Goal: Information Seeking & Learning: Learn about a topic

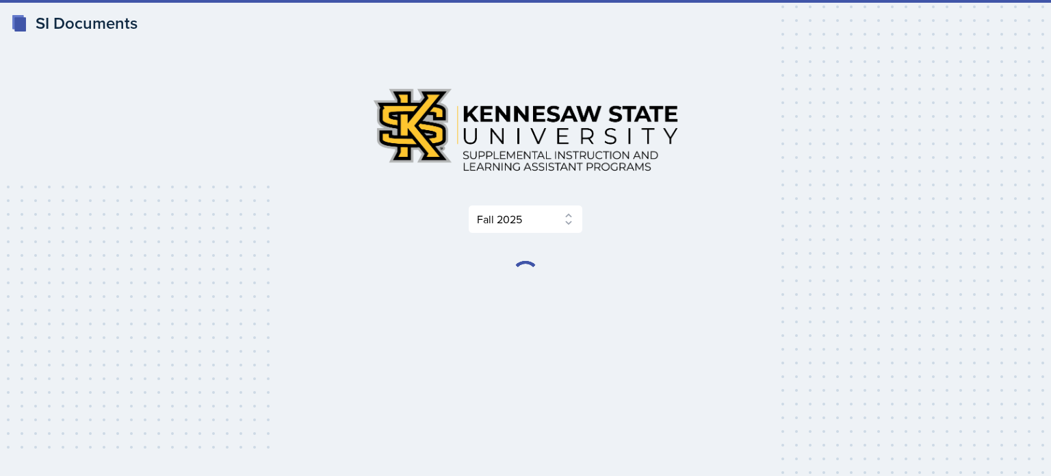
select select "2bed604d-1099-4043-b1bc-2365e8740244"
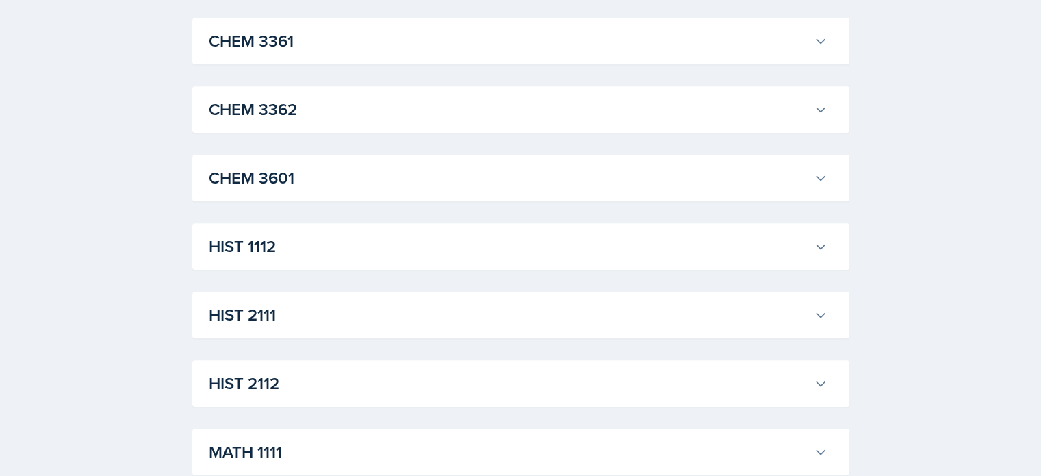
scroll to position [865, 0]
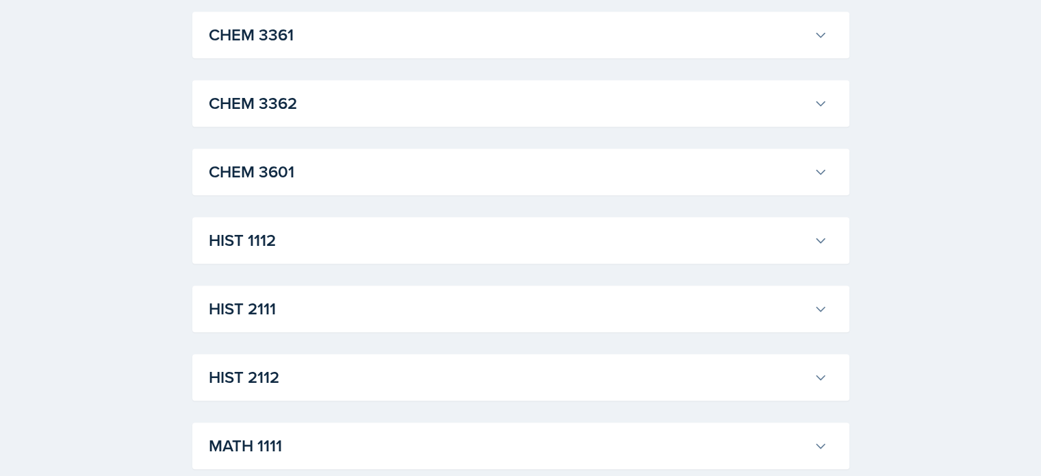
click at [458, 235] on h3 "HIST 1112" at bounding box center [508, 240] width 599 height 25
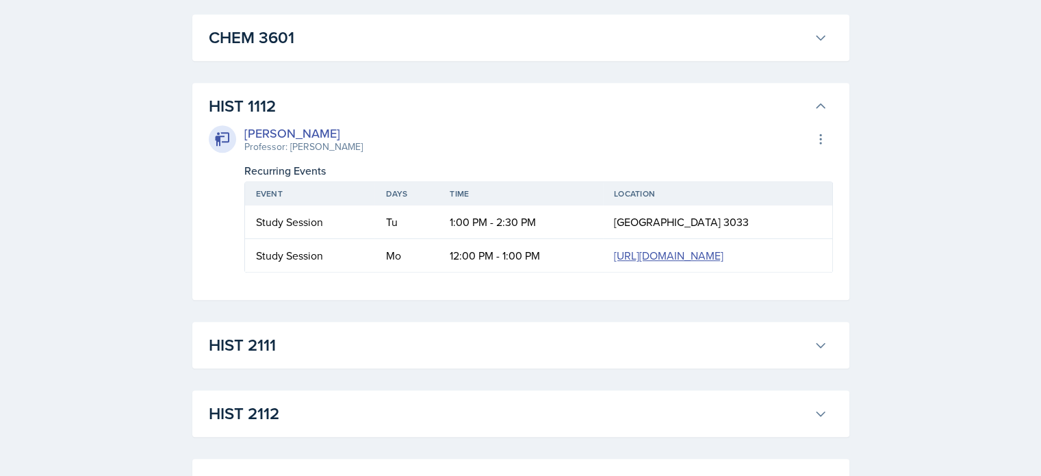
scroll to position [1009, 0]
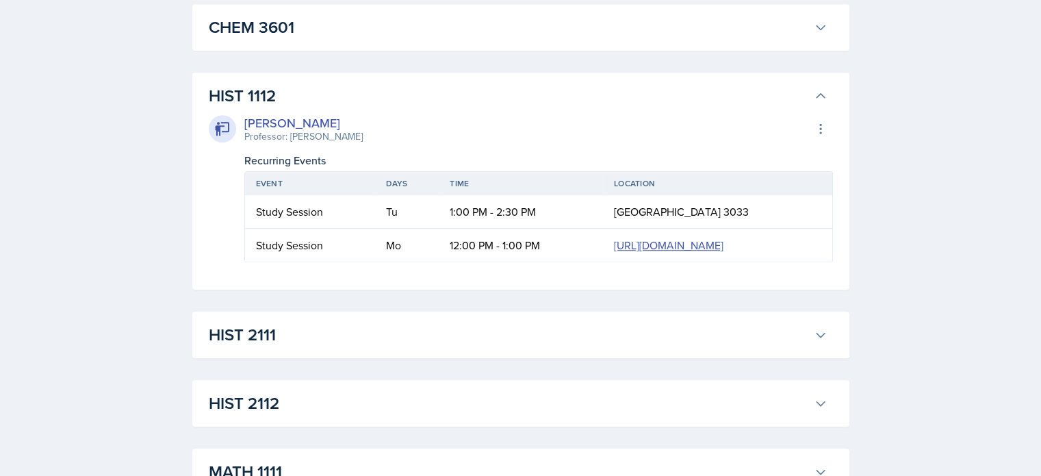
click at [488, 114] on div "[PERSON_NAME] Professor: [PERSON_NAME] Export to Google Calendar" at bounding box center [521, 129] width 624 height 30
click at [807, 88] on button "HIST 1112" at bounding box center [518, 96] width 624 height 30
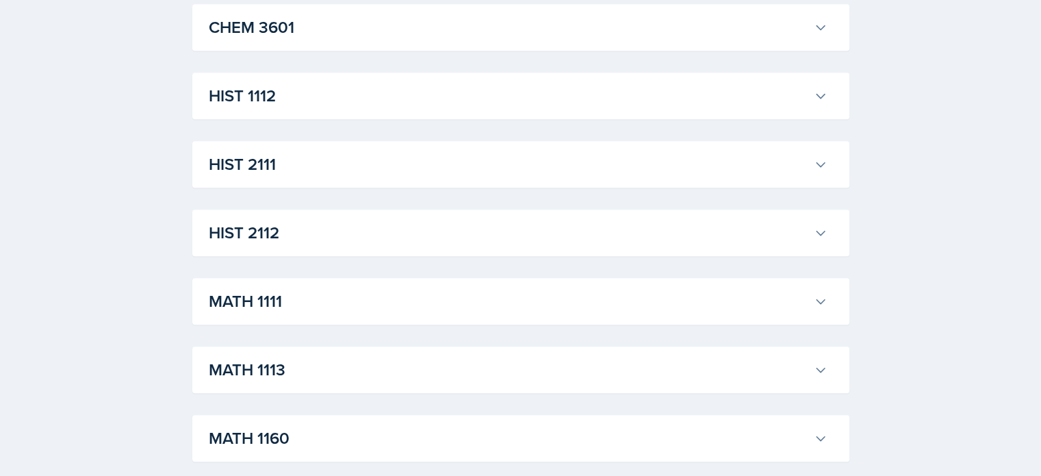
click at [545, 191] on div "ACCT 2101 [PERSON_NAME] Professor: [PERSON_NAME] Export to Google Calendar Recu…" at bounding box center [520, 300] width 657 height 2099
click at [553, 175] on h3 "HIST 2111" at bounding box center [508, 164] width 599 height 25
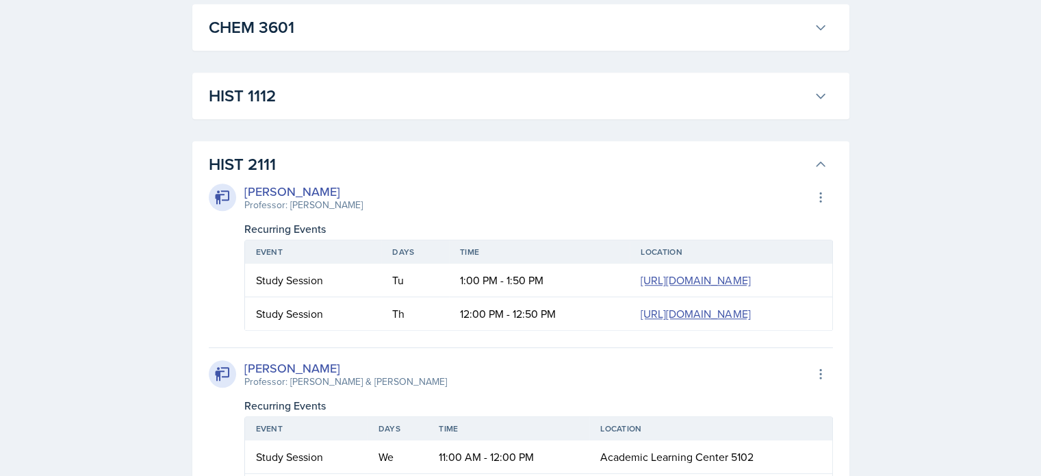
click at [819, 158] on icon at bounding box center [821, 164] width 14 height 14
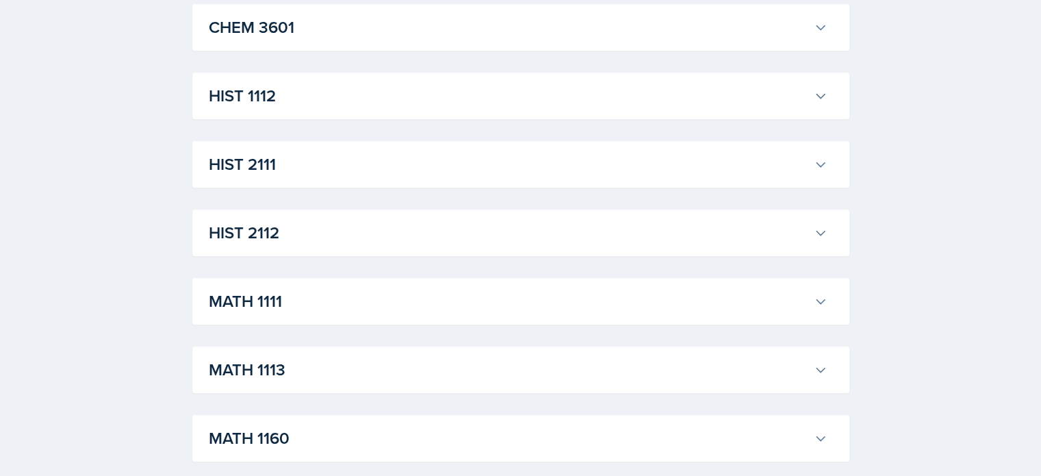
click at [721, 224] on h3 "HIST 2112" at bounding box center [508, 232] width 599 height 25
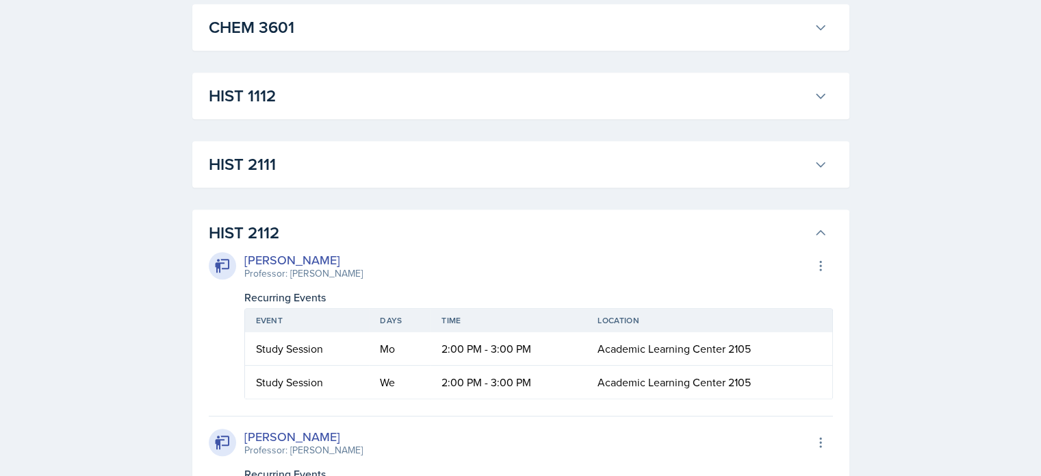
click at [821, 224] on button "HIST 2112" at bounding box center [518, 233] width 624 height 30
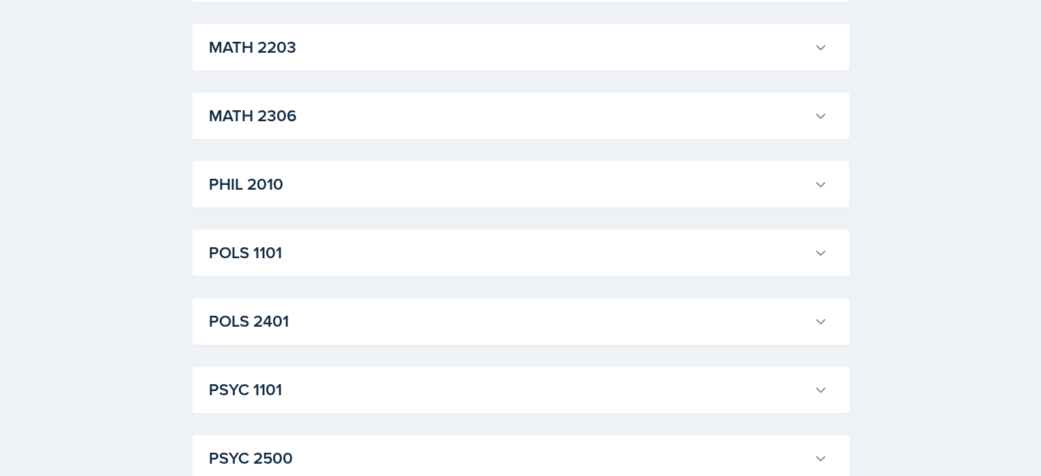
scroll to position [1674, 0]
click at [827, 246] on button "POLS 1101" at bounding box center [518, 252] width 624 height 30
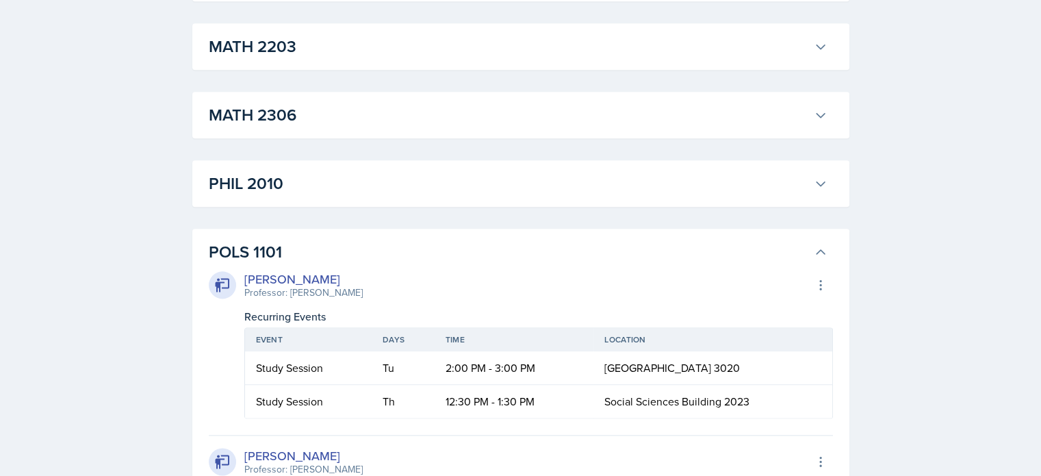
click at [827, 246] on button "POLS 1101" at bounding box center [518, 252] width 624 height 30
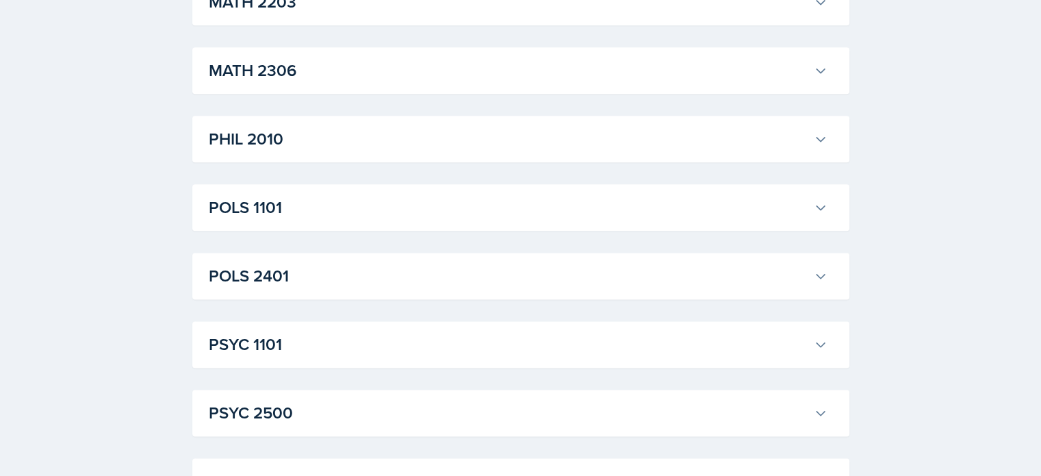
scroll to position [1723, 0]
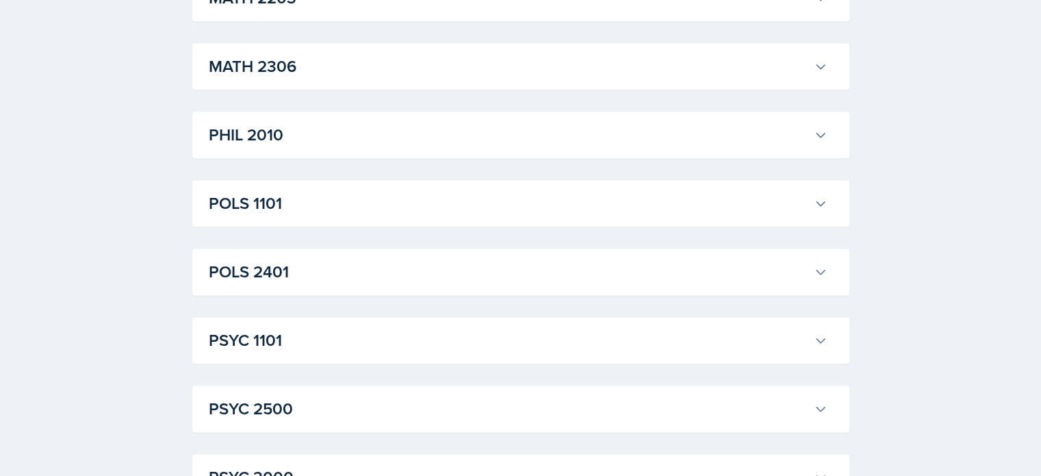
click at [801, 331] on h3 "PSYC 1101" at bounding box center [508, 340] width 599 height 25
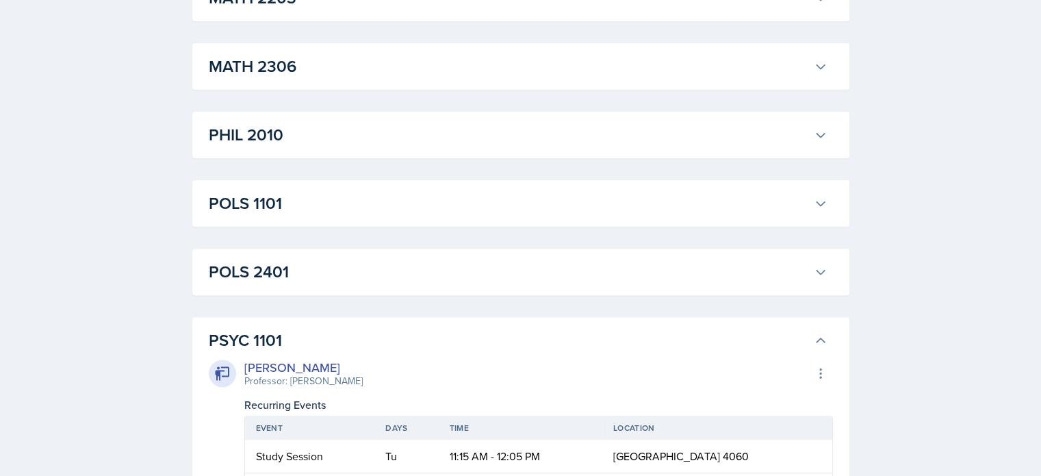
click at [801, 331] on h3 "PSYC 1101" at bounding box center [508, 340] width 599 height 25
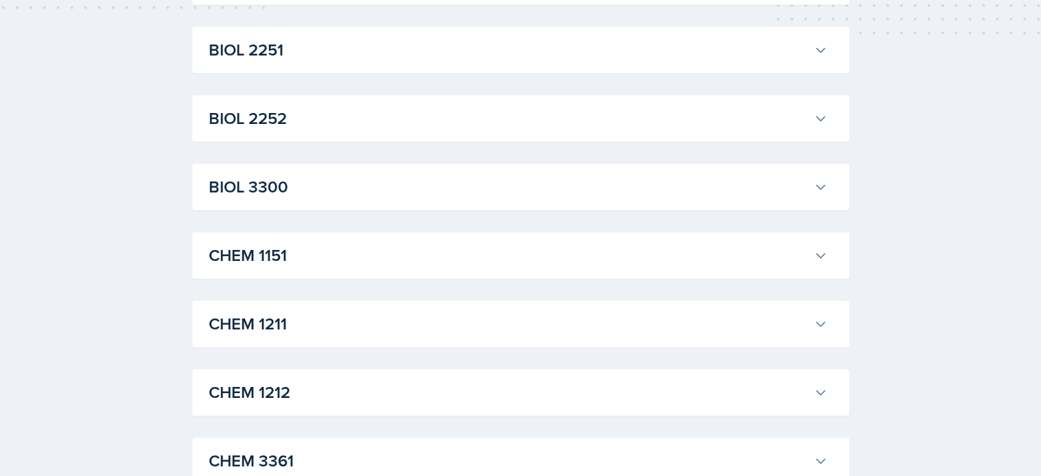
scroll to position [0, 0]
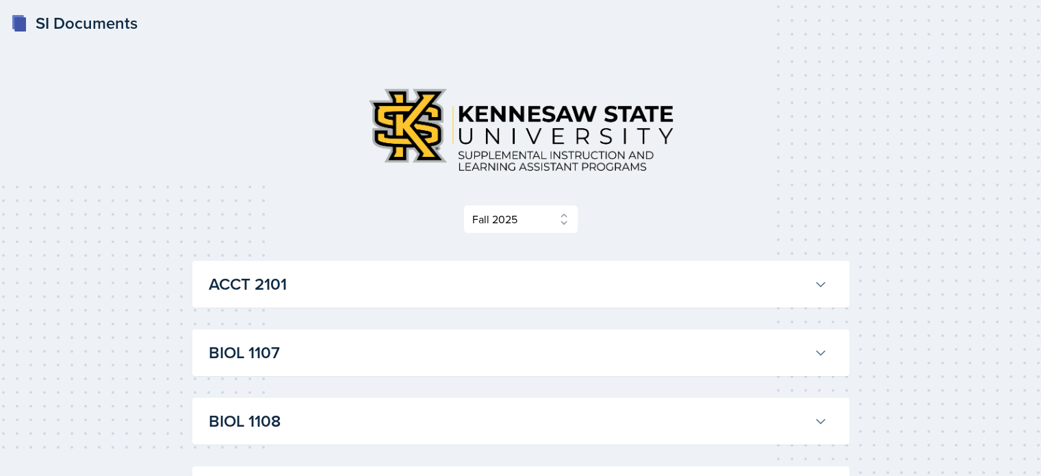
click at [330, 337] on button "BIOL 1107" at bounding box center [518, 352] width 624 height 30
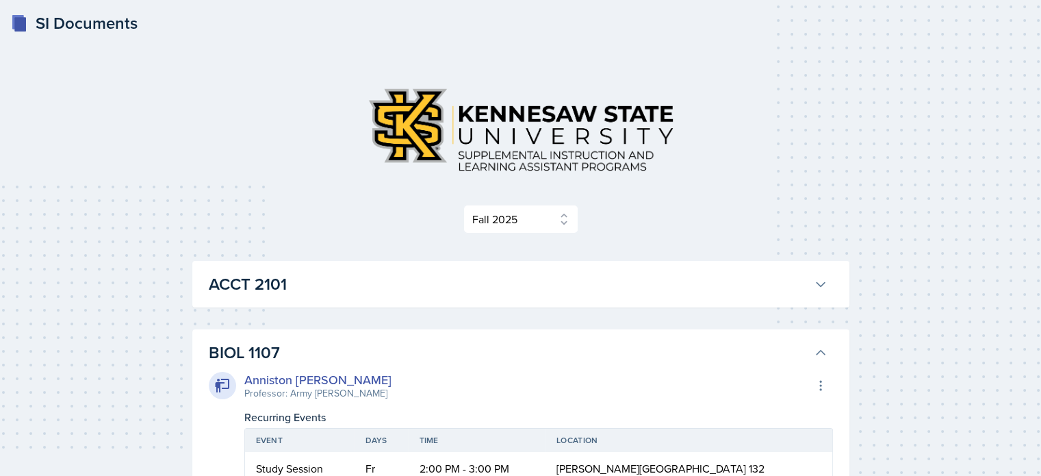
click at [361, 286] on h3 "ACCT 2101" at bounding box center [508, 284] width 599 height 25
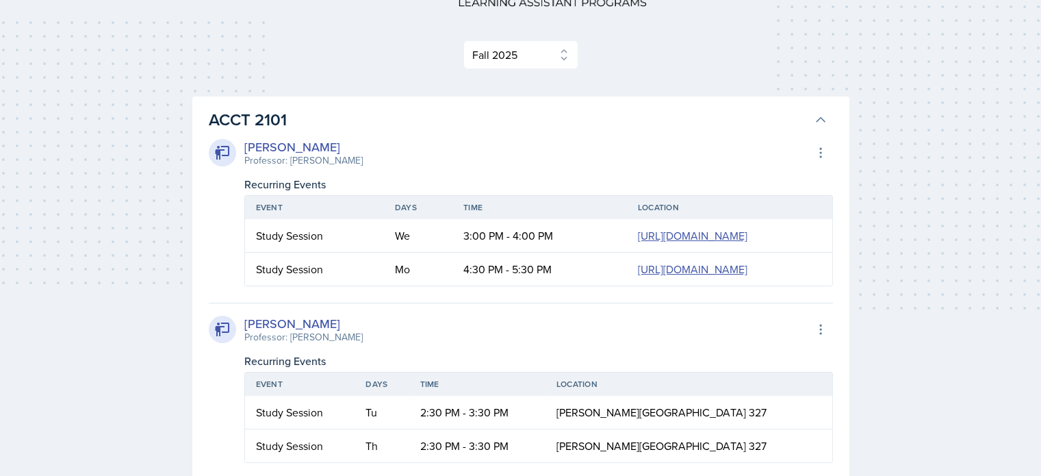
scroll to position [0, 41]
click at [422, 119] on h3 "ACCT 2101" at bounding box center [508, 119] width 599 height 25
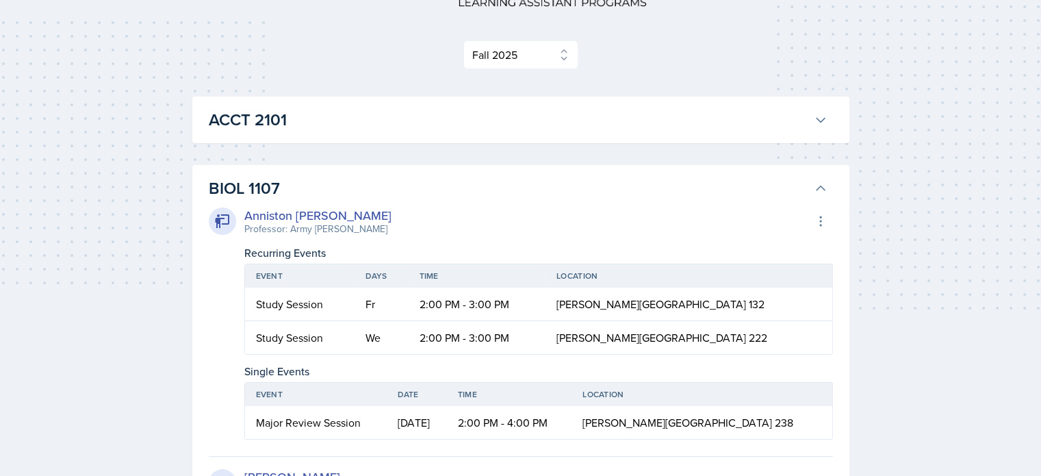
click at [829, 186] on button "BIOL 1107" at bounding box center [518, 188] width 624 height 30
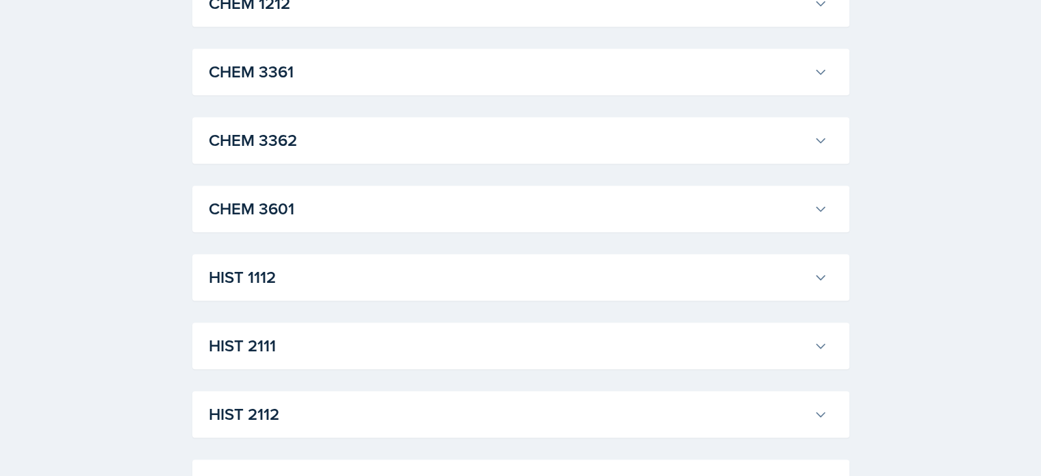
scroll to position [920, 0]
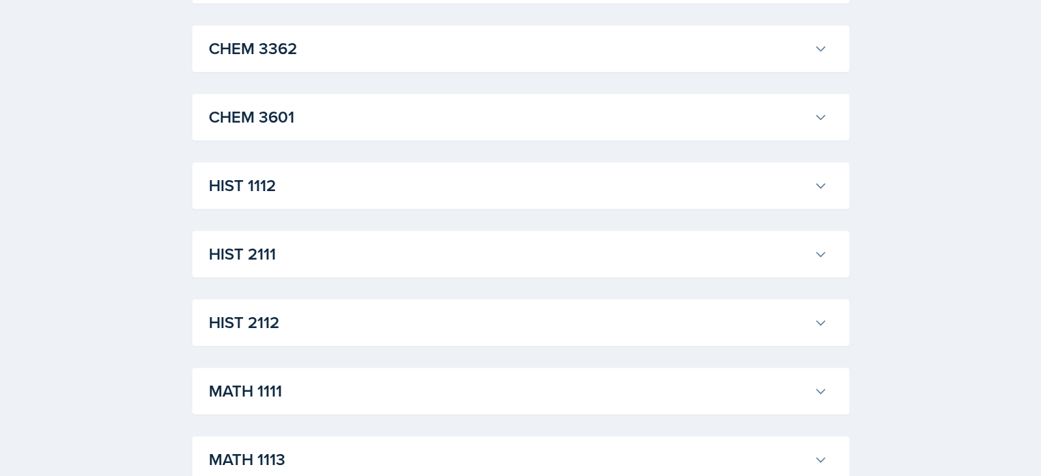
click at [277, 250] on h3 "HIST 2111" at bounding box center [508, 254] width 599 height 25
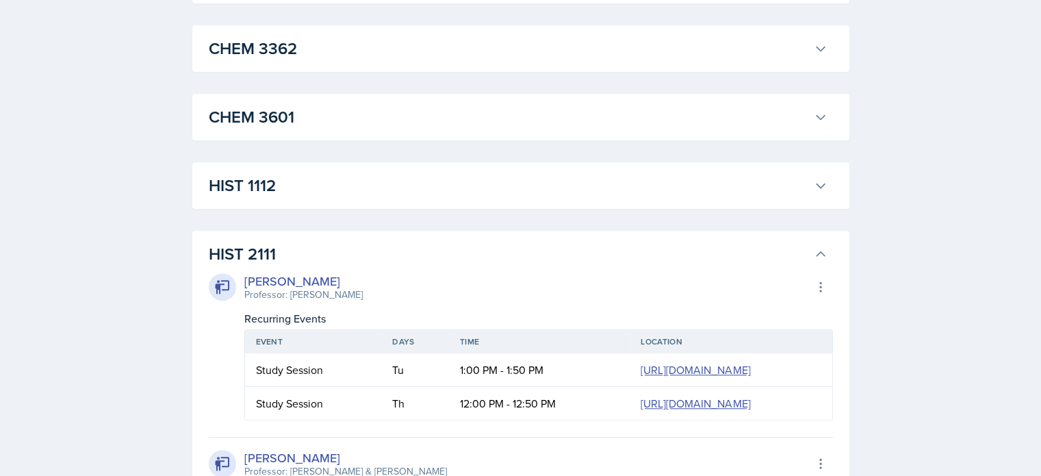
click at [277, 250] on h3 "HIST 2111" at bounding box center [508, 254] width 599 height 25
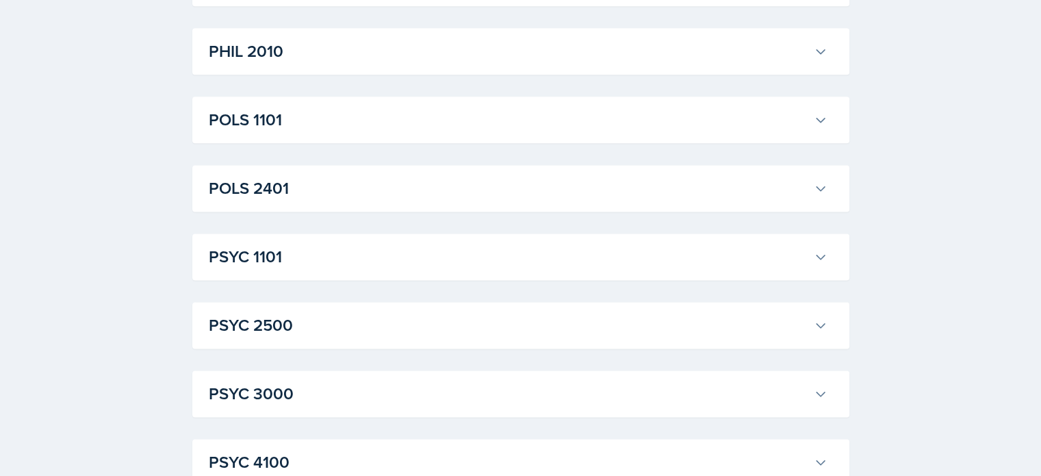
scroll to position [1815, 0]
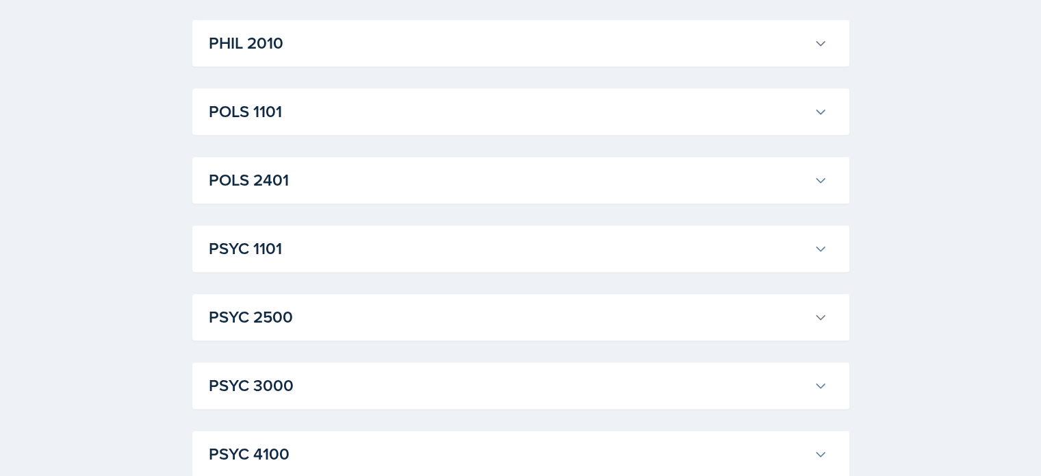
click at [290, 327] on h3 "PSYC 2500" at bounding box center [508, 317] width 599 height 25
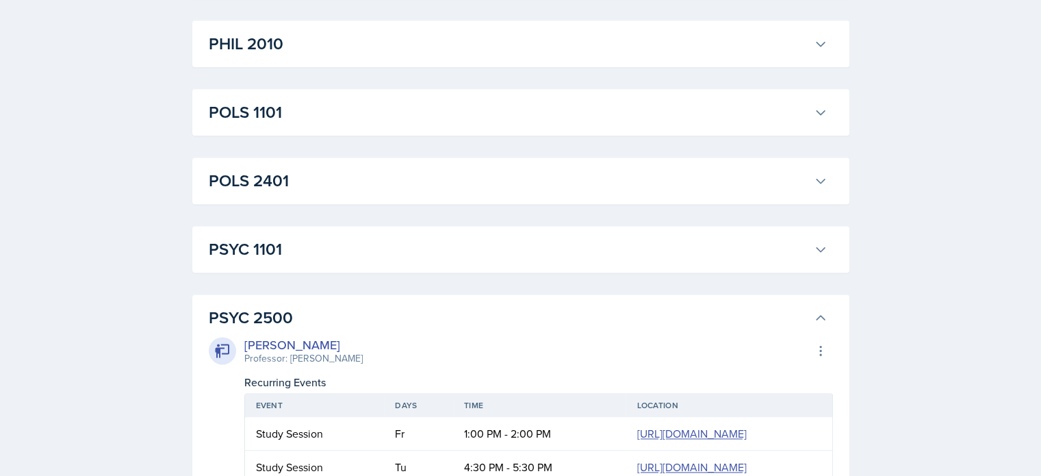
scroll to position [1773, 0]
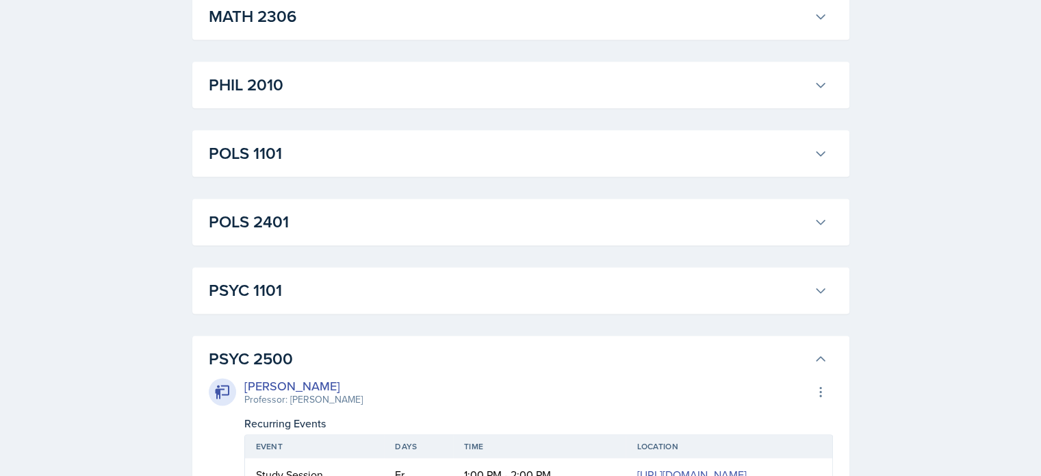
click at [251, 347] on h3 "PSYC 2500" at bounding box center [508, 358] width 599 height 25
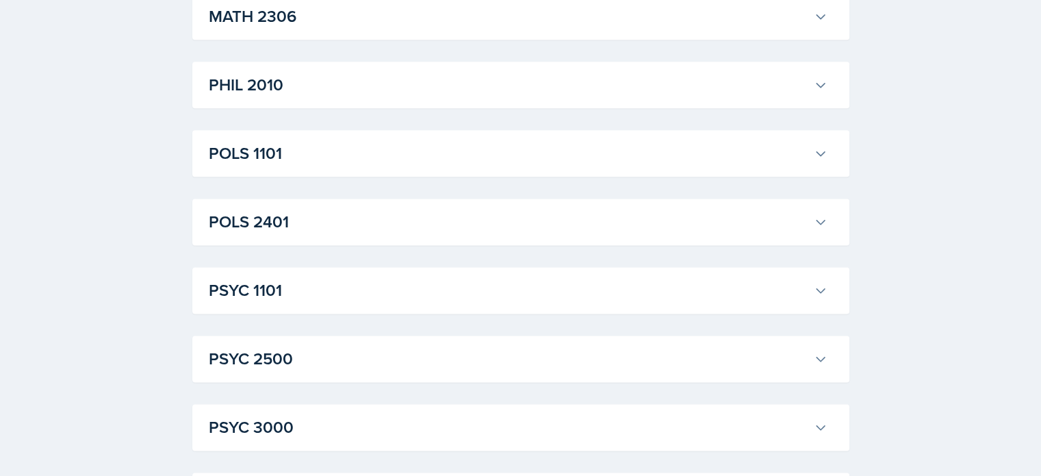
click at [315, 221] on h3 "POLS 2401" at bounding box center [508, 221] width 599 height 25
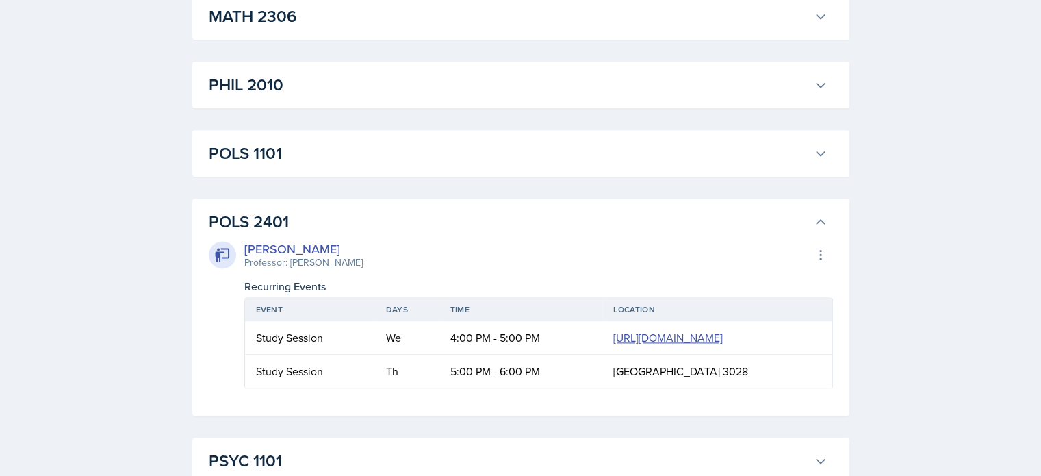
click at [315, 221] on h3 "POLS 2401" at bounding box center [508, 221] width 599 height 25
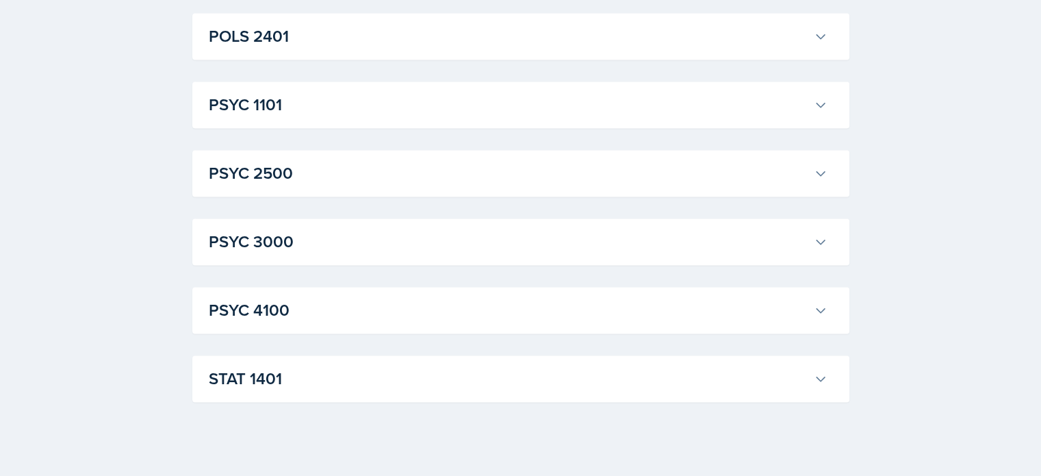
scroll to position [1971, 0]
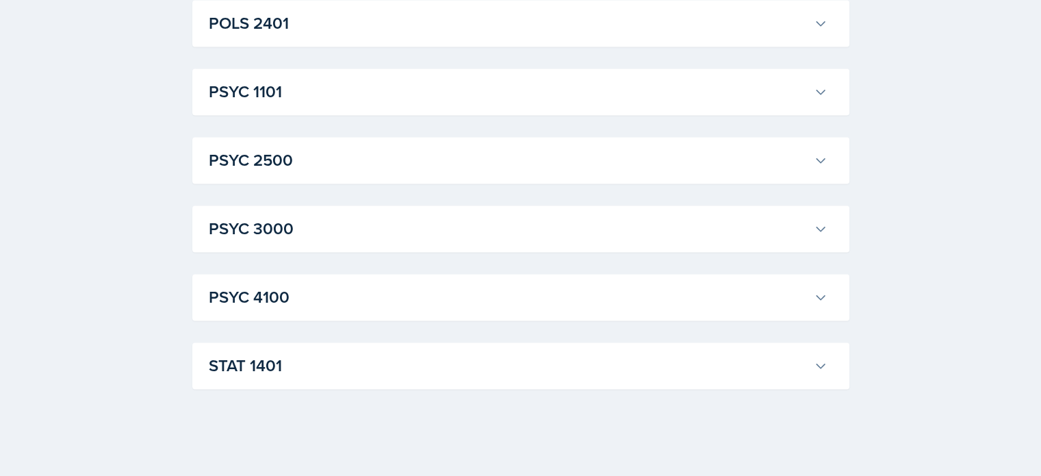
click at [322, 110] on div "PSYC 1101 [PERSON_NAME] Professor: [PERSON_NAME] Export to Google Calendar Recu…" at bounding box center [520, 91] width 657 height 47
